Goal: Find specific page/section: Find specific page/section

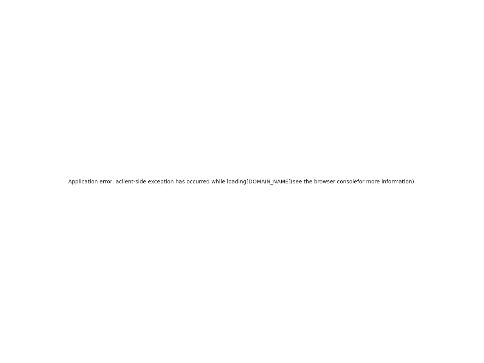
click at [242, 181] on h2 "Application error: a client -side exception has occurred while loading [DOMAIN_…" at bounding box center [241, 181] width 347 height 11
